Goal: Check status: Check status

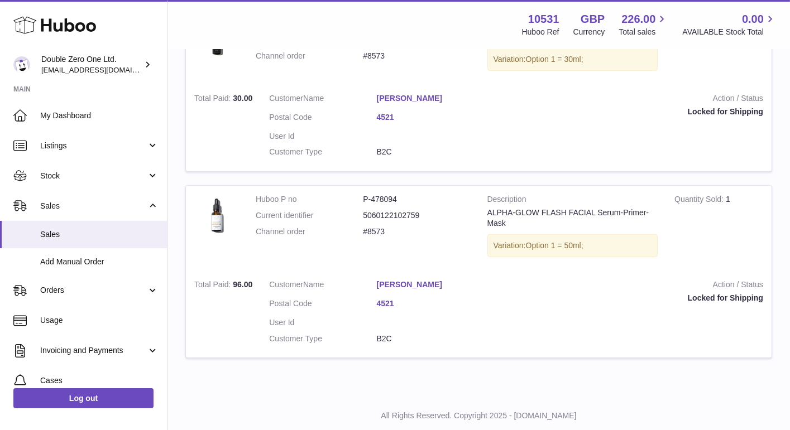
scroll to position [626, 0]
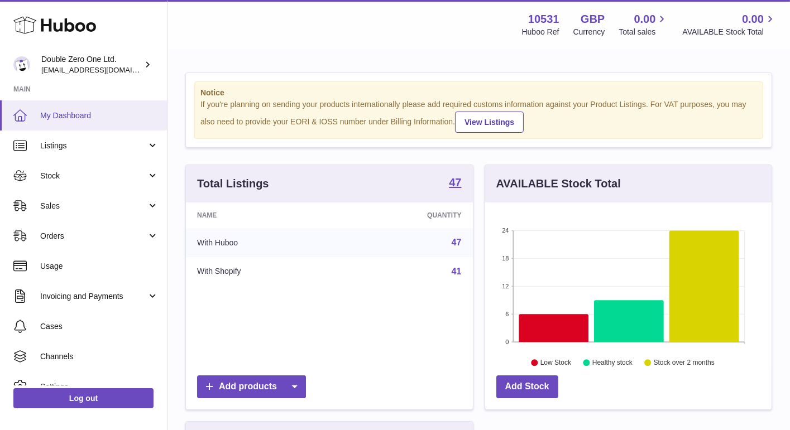
scroll to position [174, 287]
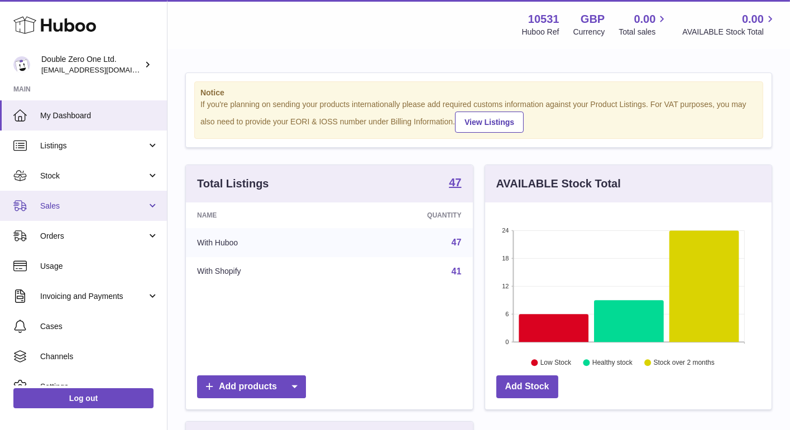
click at [84, 214] on link "Sales" at bounding box center [83, 206] width 167 height 30
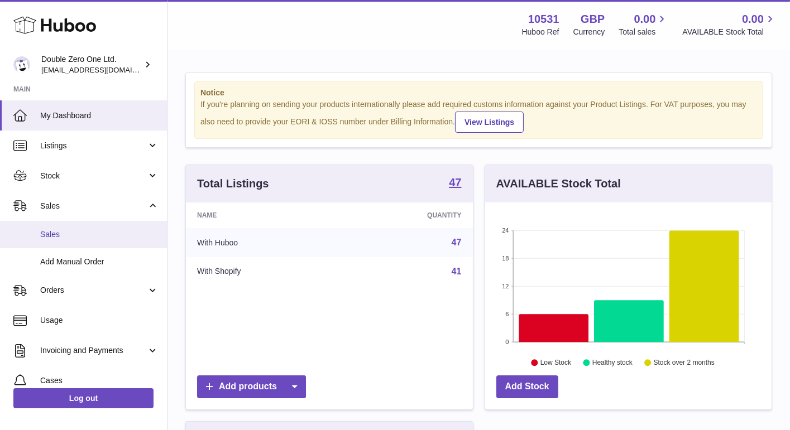
click at [70, 239] on span "Sales" at bounding box center [99, 234] width 118 height 11
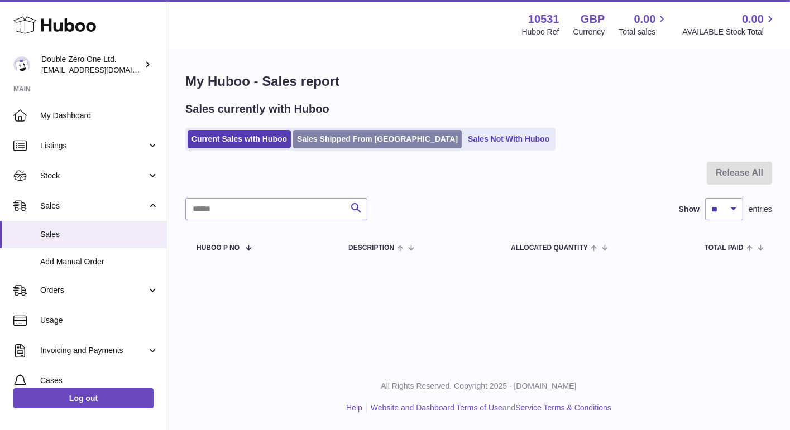
click at [382, 140] on link "Sales Shipped From [GEOGRAPHIC_DATA]" at bounding box center [377, 139] width 169 height 18
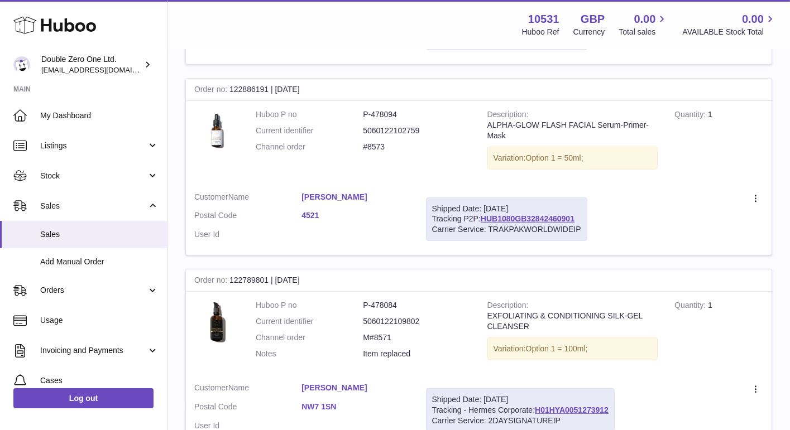
scroll to position [734, 0]
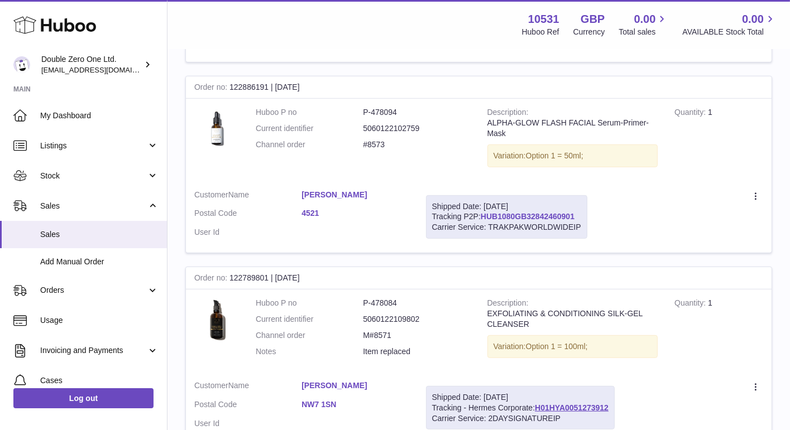
click at [507, 213] on link "HUB1080GB32842460901" at bounding box center [528, 216] width 94 height 9
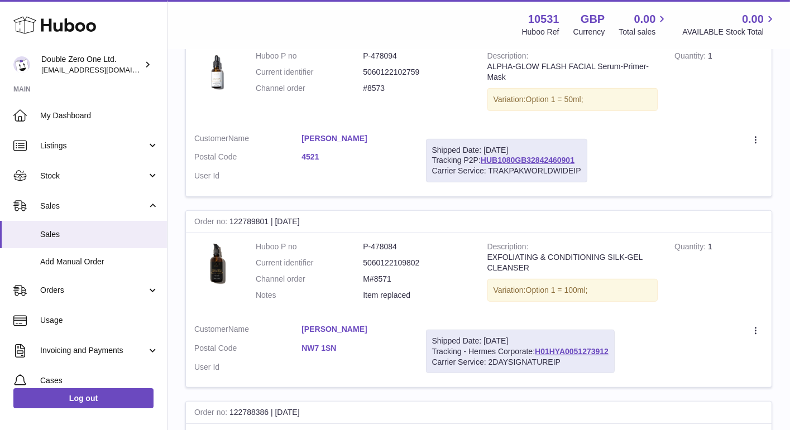
scroll to position [792, 0]
